Goal: Task Accomplishment & Management: Use online tool/utility

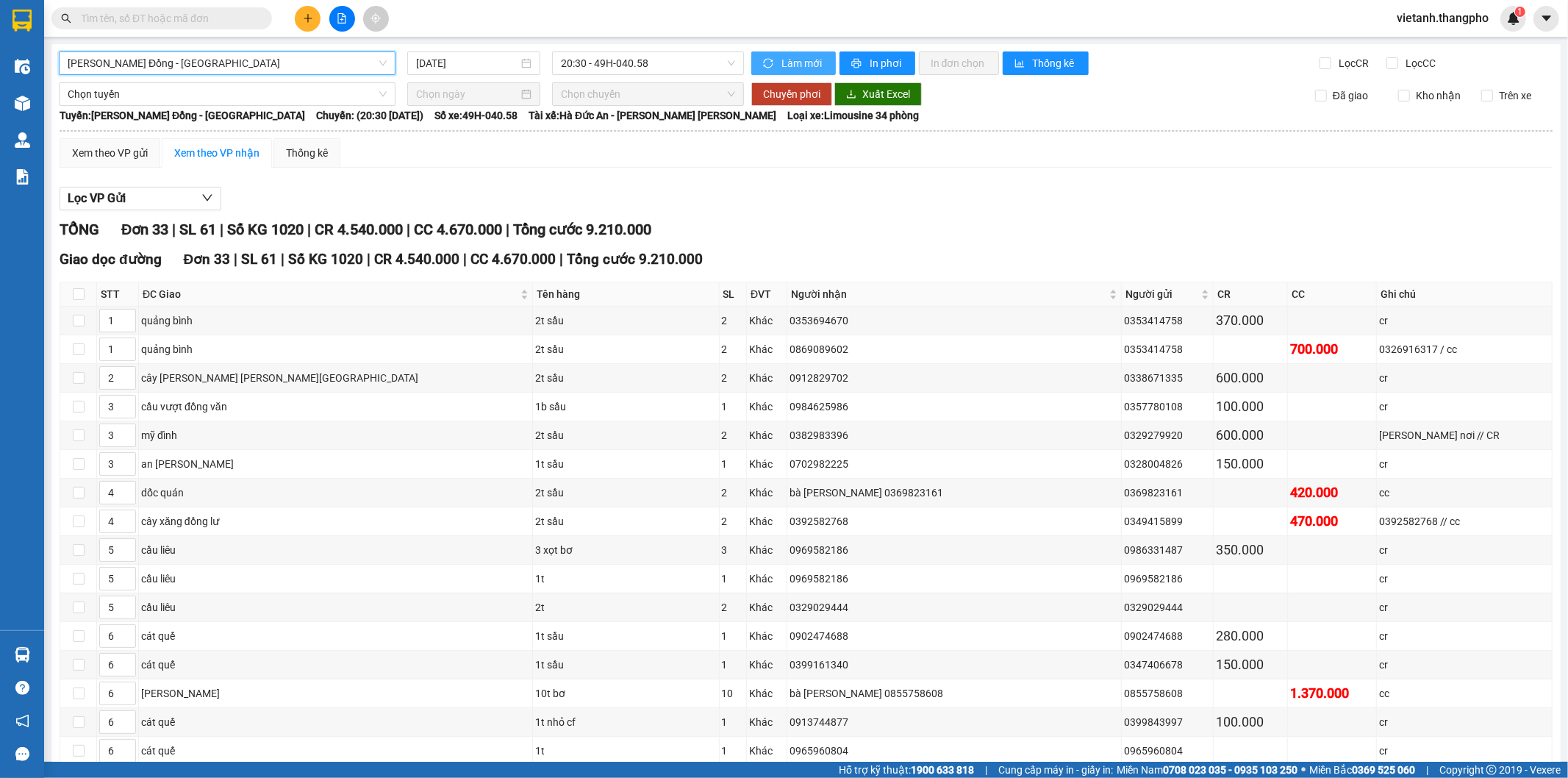
click at [800, 59] on span "Làm mới" at bounding box center [803, 63] width 42 height 16
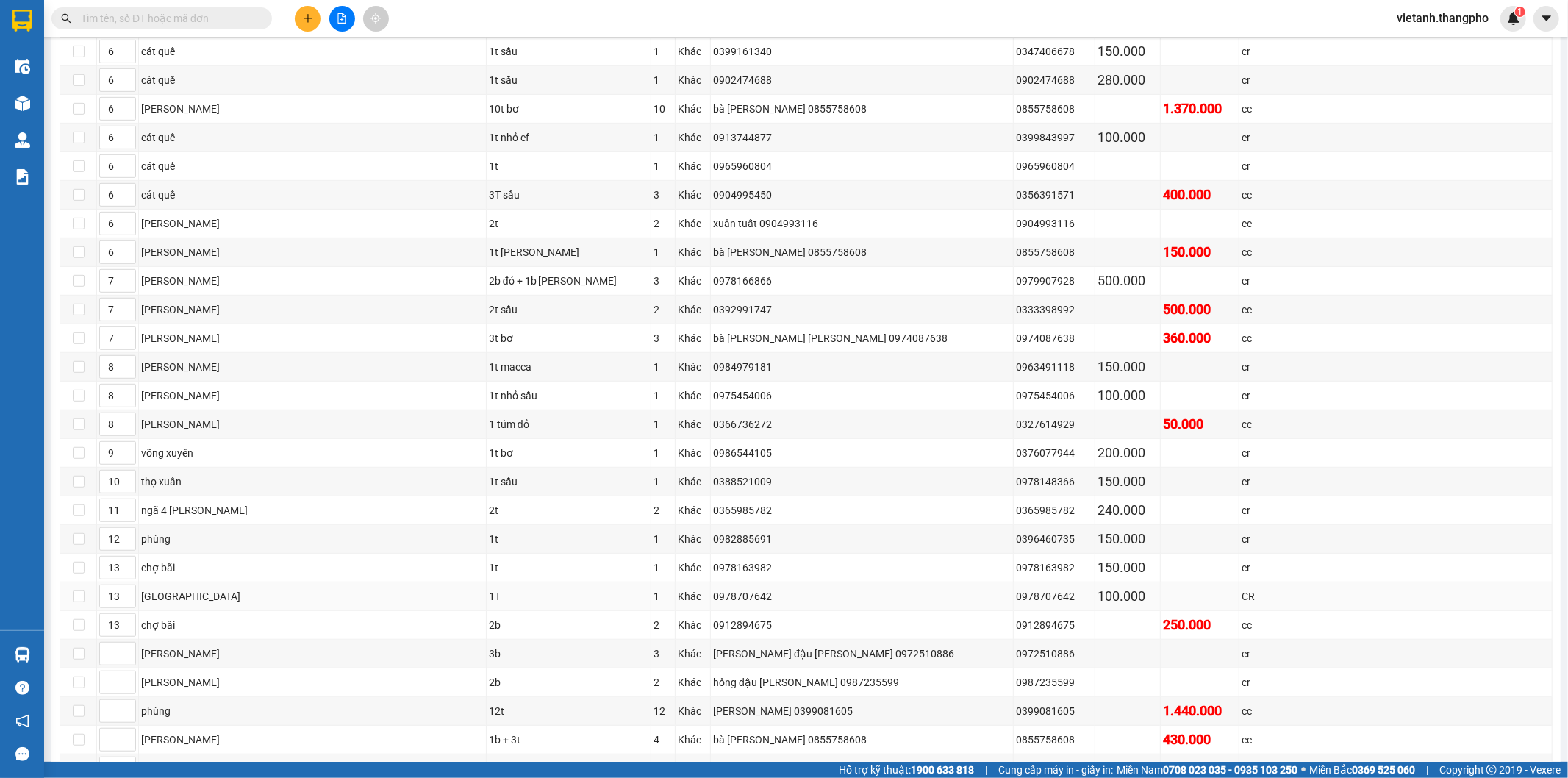
scroll to position [748, 0]
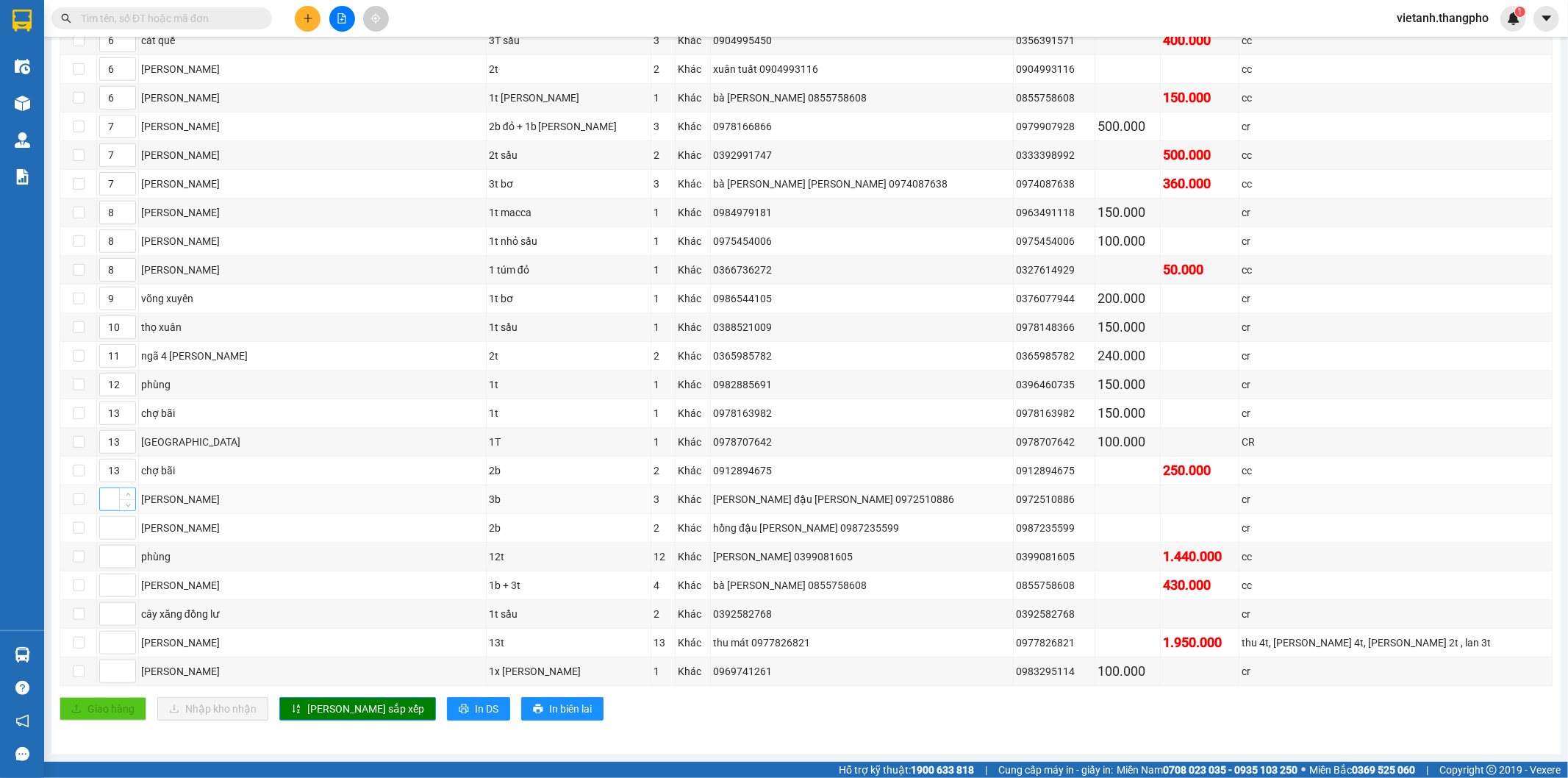
click at [108, 506] on input at bounding box center [117, 499] width 35 height 22
type input "4"
click at [106, 521] on input at bounding box center [117, 528] width 35 height 22
type input "4"
click at [107, 560] on input at bounding box center [117, 556] width 35 height 22
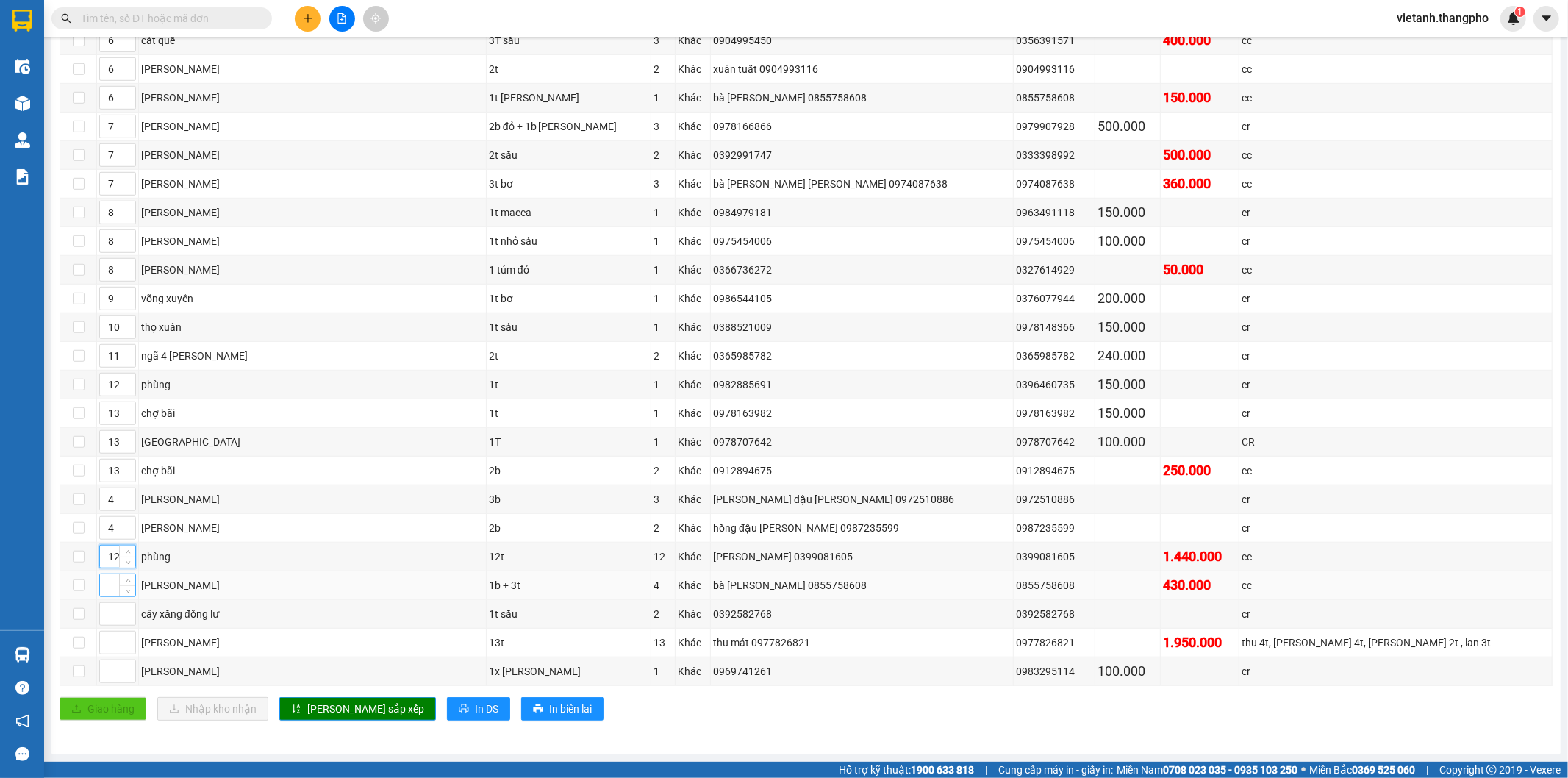
type input "12"
click at [108, 588] on input at bounding box center [117, 585] width 35 height 22
type input "7"
click at [112, 608] on input at bounding box center [117, 614] width 35 height 22
type input "4"
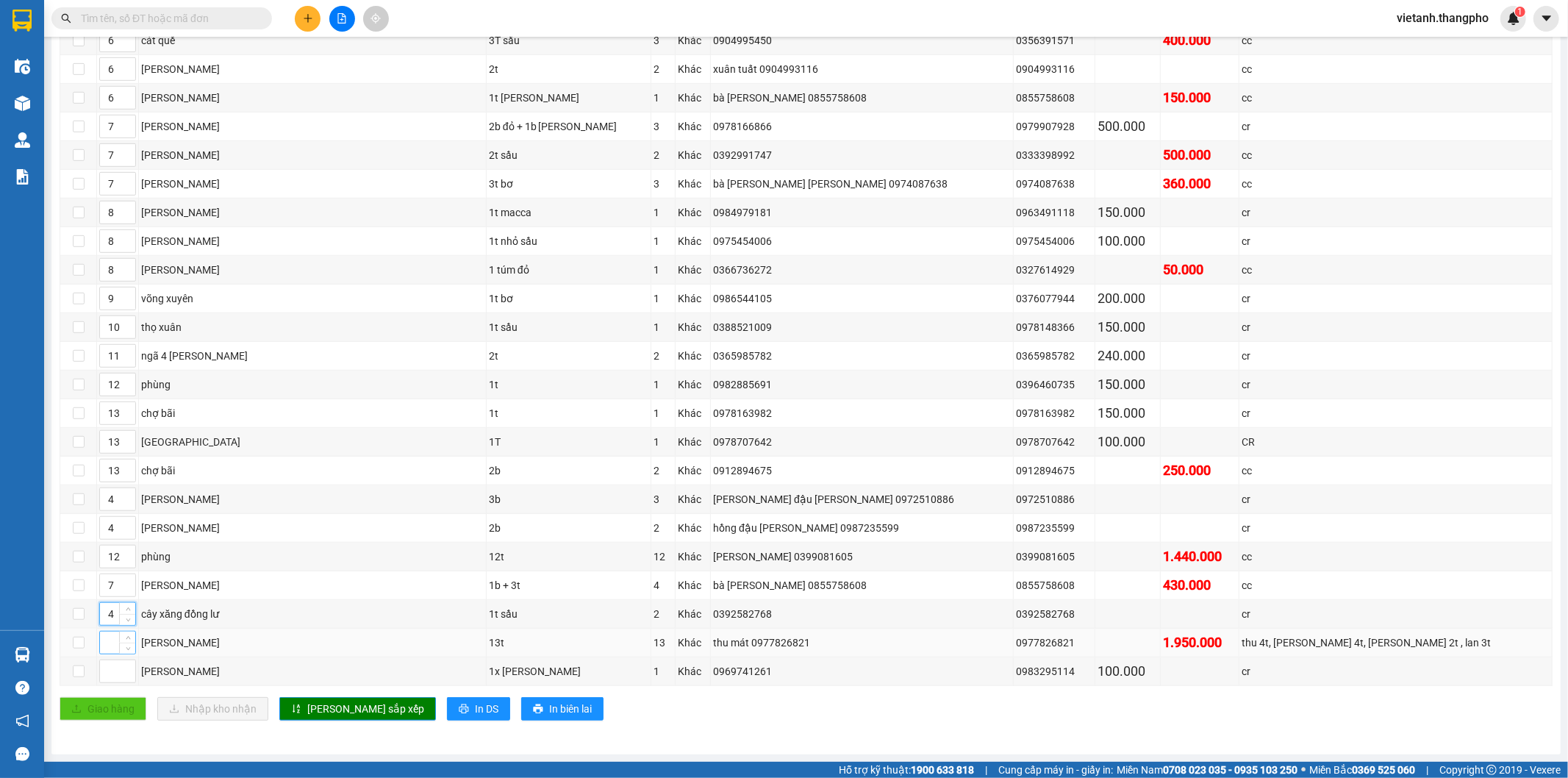
click at [108, 644] on input at bounding box center [117, 643] width 35 height 22
type input "7"
click at [110, 674] on input at bounding box center [117, 672] width 35 height 22
type input "8"
click at [295, 710] on icon "sort-ascending" at bounding box center [296, 709] width 10 height 10
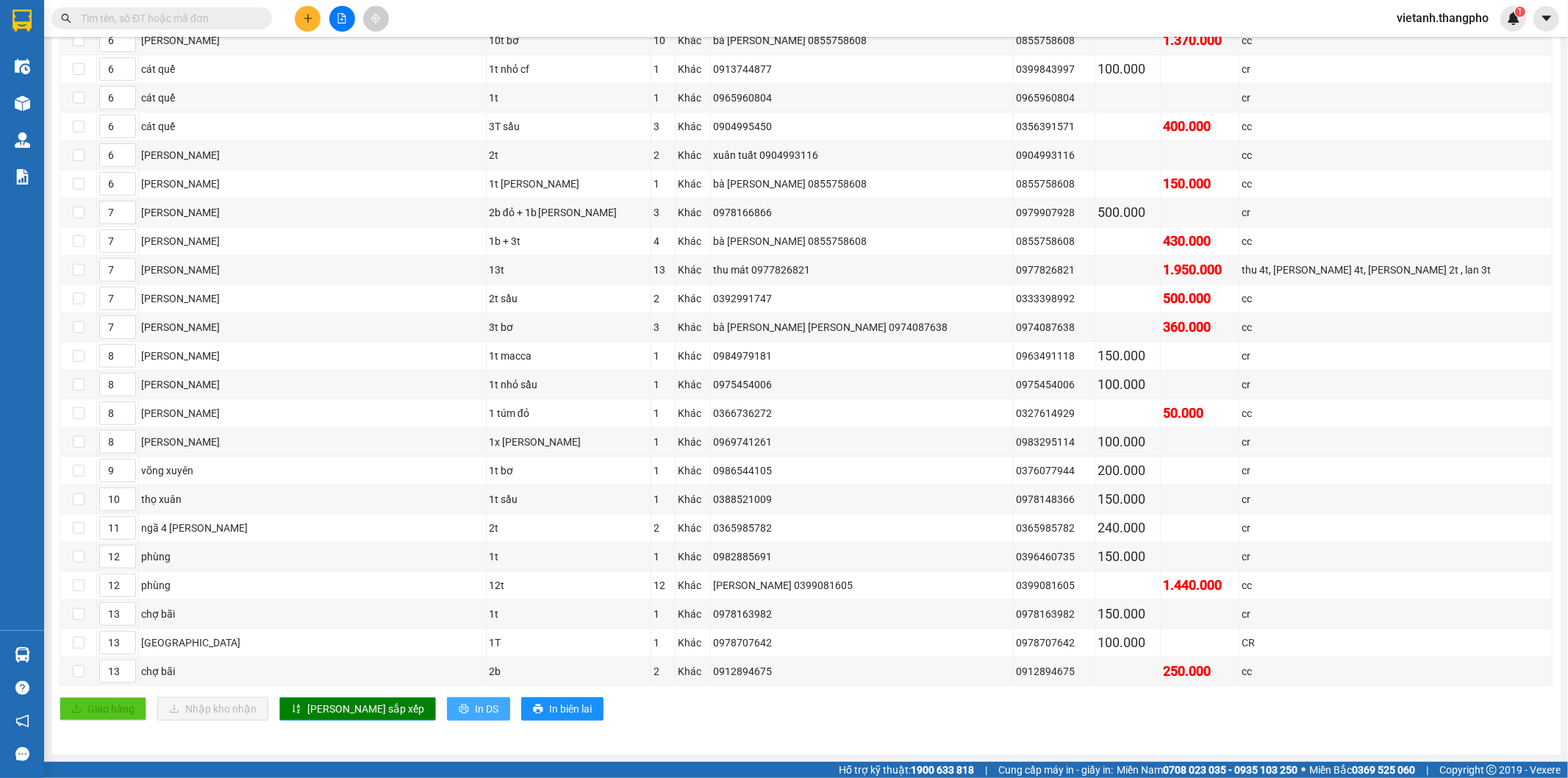
click at [475, 708] on span "In DS" at bounding box center [487, 709] width 24 height 16
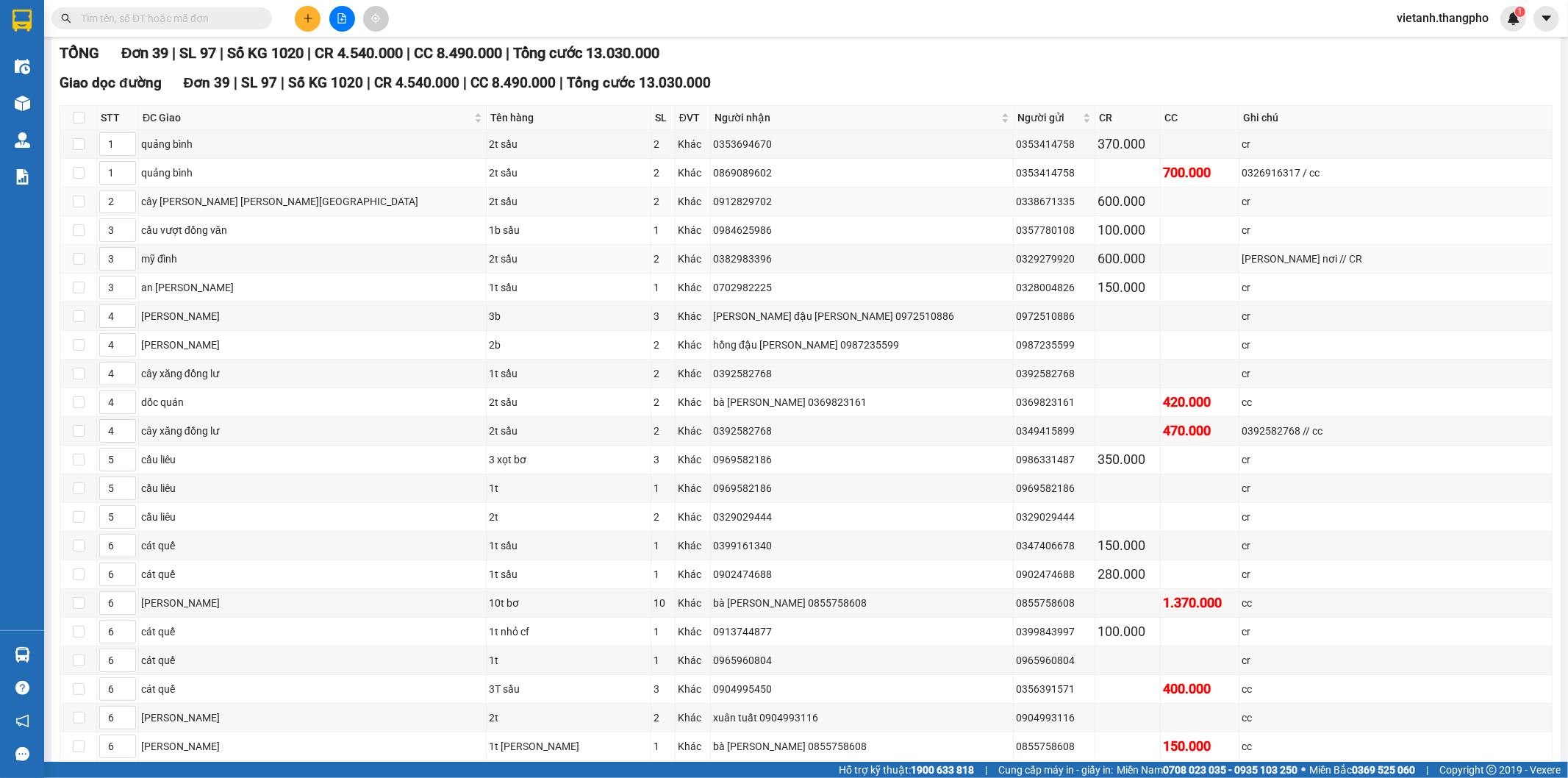
scroll to position [13, 0]
